Goal: Task Accomplishment & Management: Manage account settings

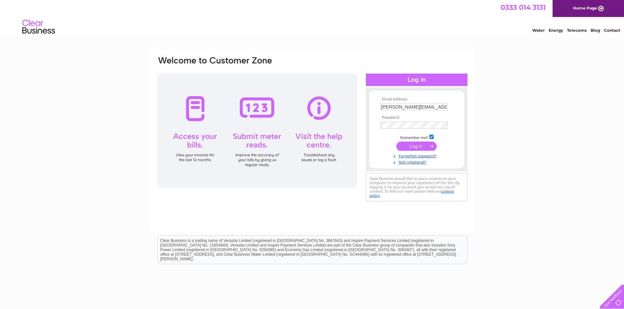
click at [412, 107] on input "paul@morarhotel.co.uk" at bounding box center [413, 106] width 67 height 7
click at [412, 107] on input "paul@morarhotel.co.uk" at bounding box center [414, 107] width 68 height 8
type input "andrew@morarhotel.co.uk"
click at [496, 95] on div "Email Address: andrew@morarhotel.co.uk Password: Forgotten password?" at bounding box center [312, 196] width 624 height 295
click at [423, 145] on input "submit" at bounding box center [416, 146] width 40 height 9
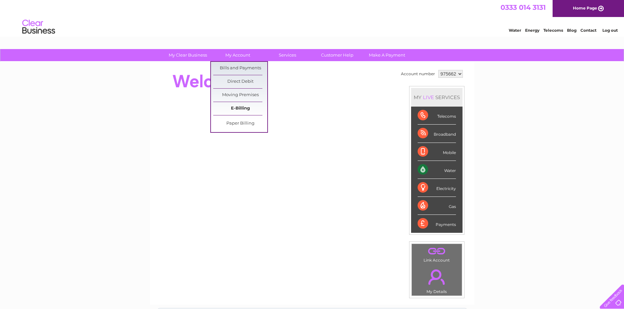
click at [228, 108] on link "E-Billing" at bounding box center [240, 108] width 54 height 13
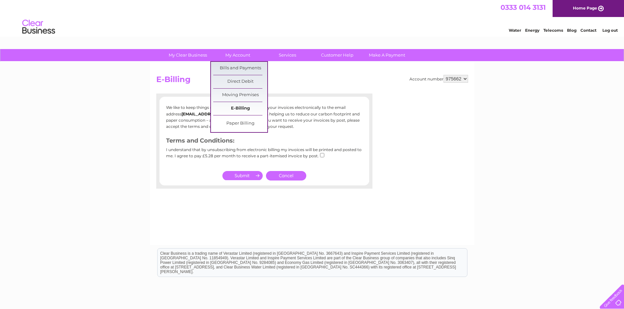
click at [237, 111] on link "E-Billing" at bounding box center [240, 108] width 54 height 13
click at [239, 69] on link "Bills and Payments" at bounding box center [240, 68] width 54 height 13
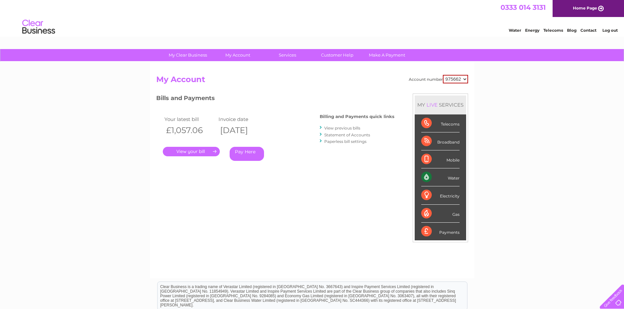
click at [275, 202] on div "Account number 975662 993179 My Account MY LIVE SERVICES Telecoms Broadband Mob…" at bounding box center [312, 173] width 312 height 197
